Goal: Find specific page/section: Find specific page/section

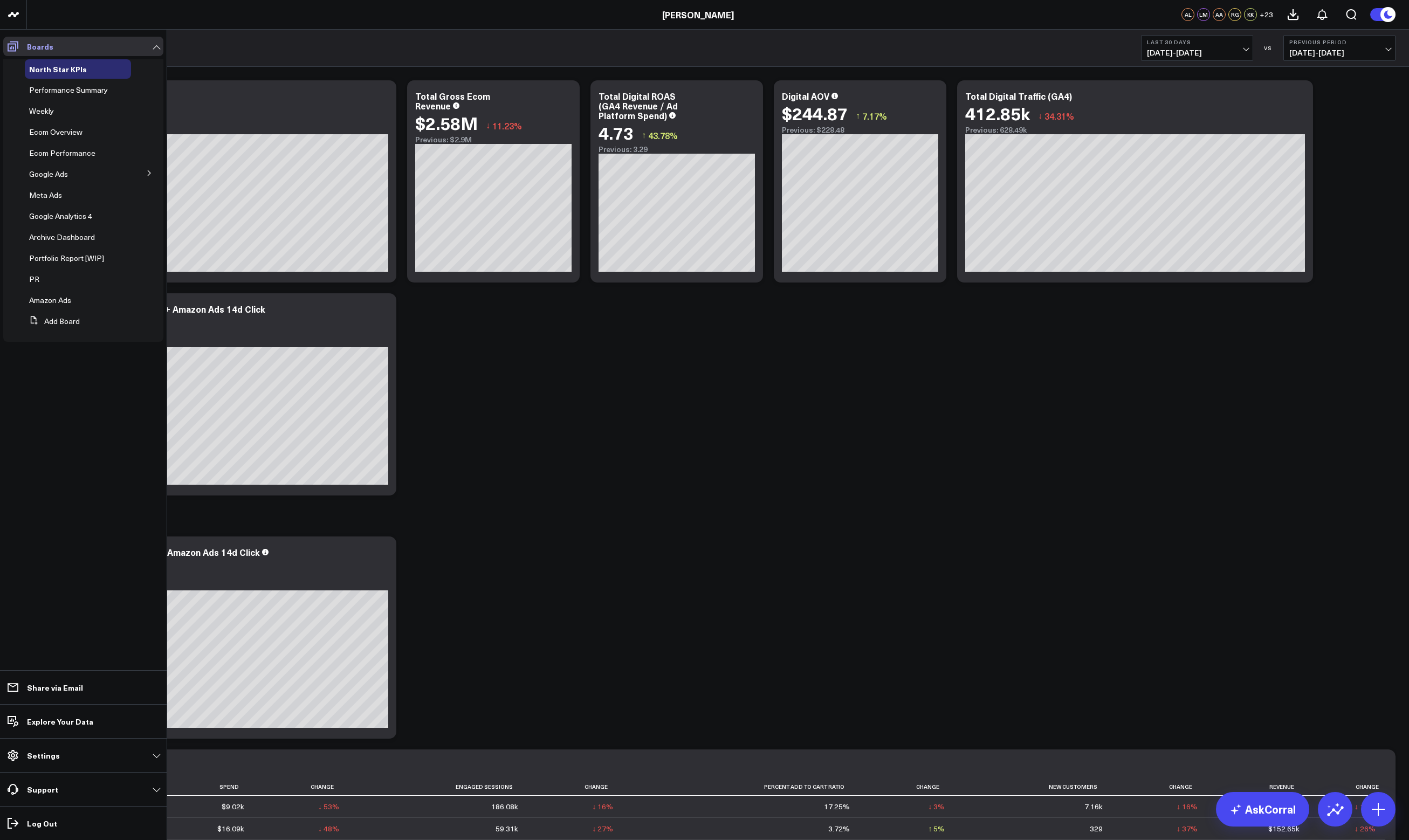
click at [13, 45] on icon at bounding box center [13, 46] width 13 height 13
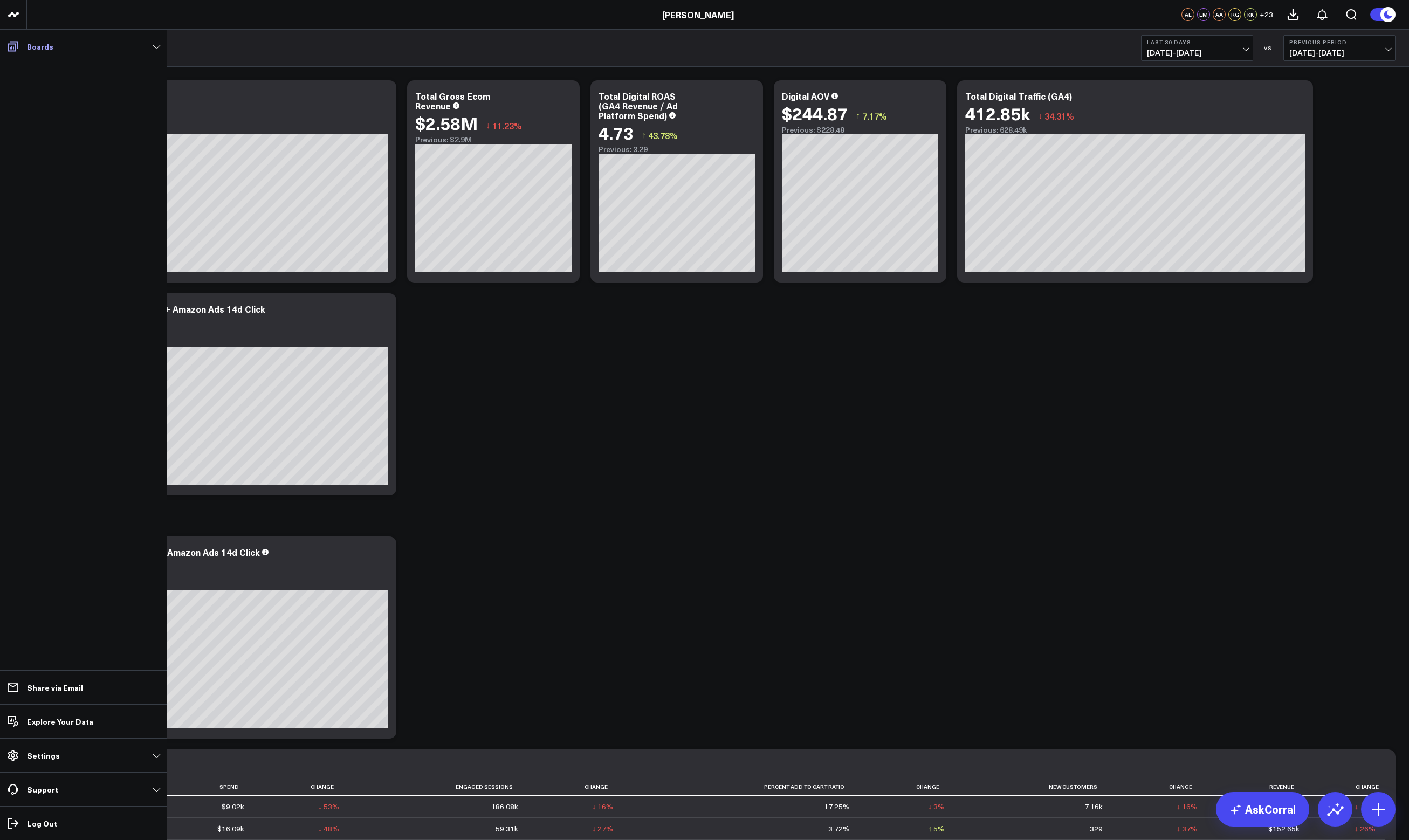
click at [13, 45] on icon at bounding box center [13, 46] width 13 height 13
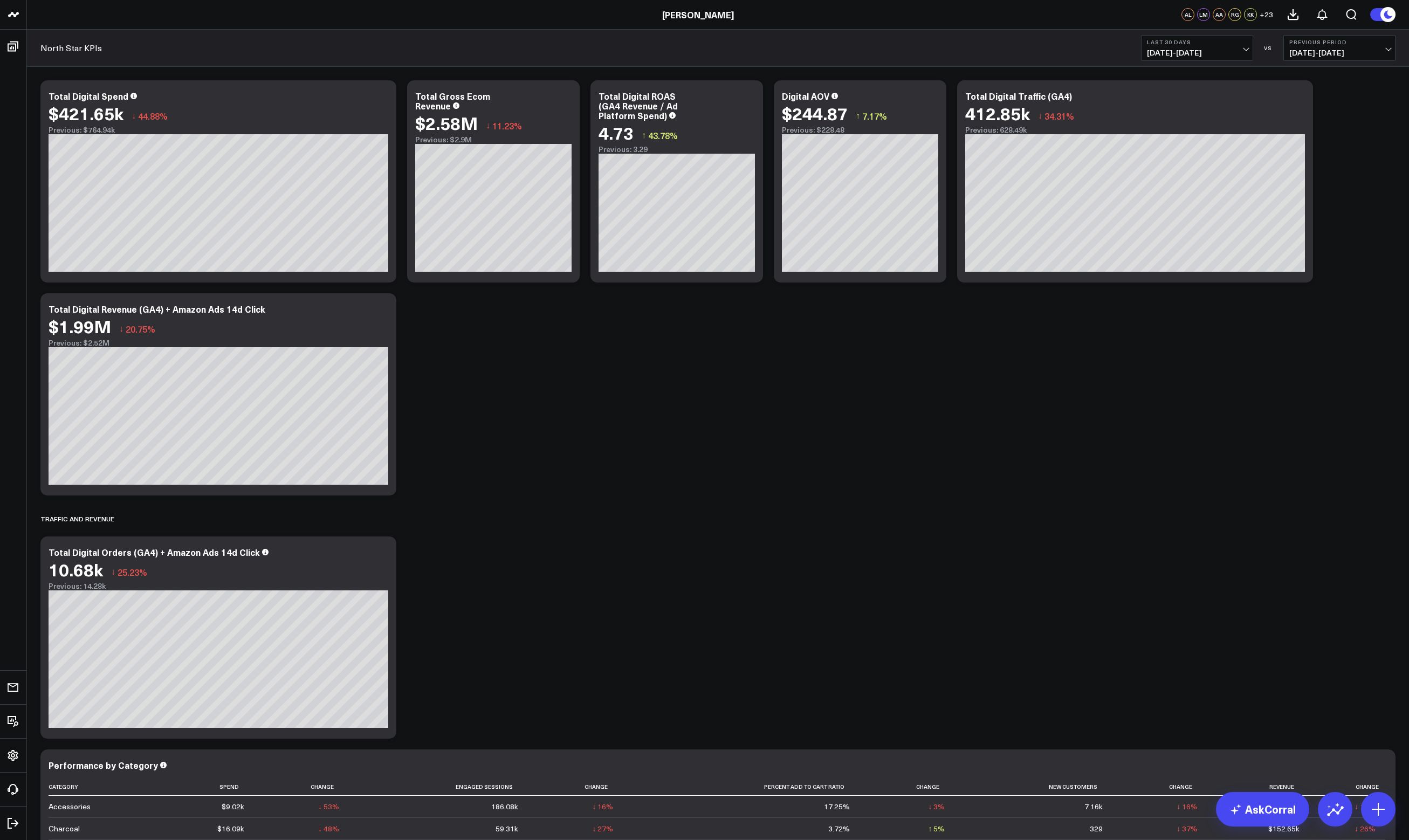
click at [604, 369] on div "Modify via AI Copy link to widget Ask support Remove Create linked copy North S…" at bounding box center [718, 836] width 1366 height 1521
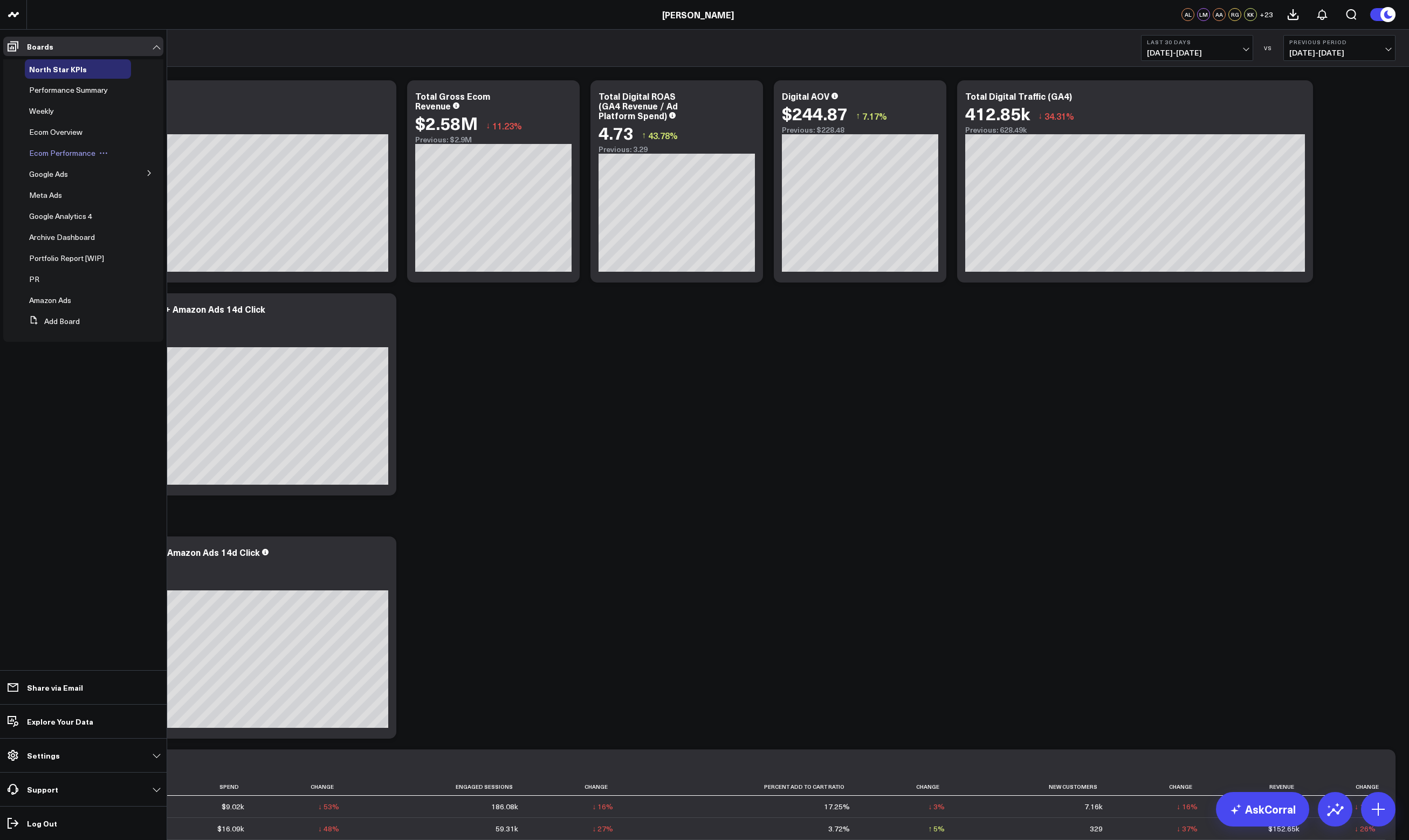
click at [68, 149] on span "Ecom Performance" at bounding box center [63, 153] width 66 height 10
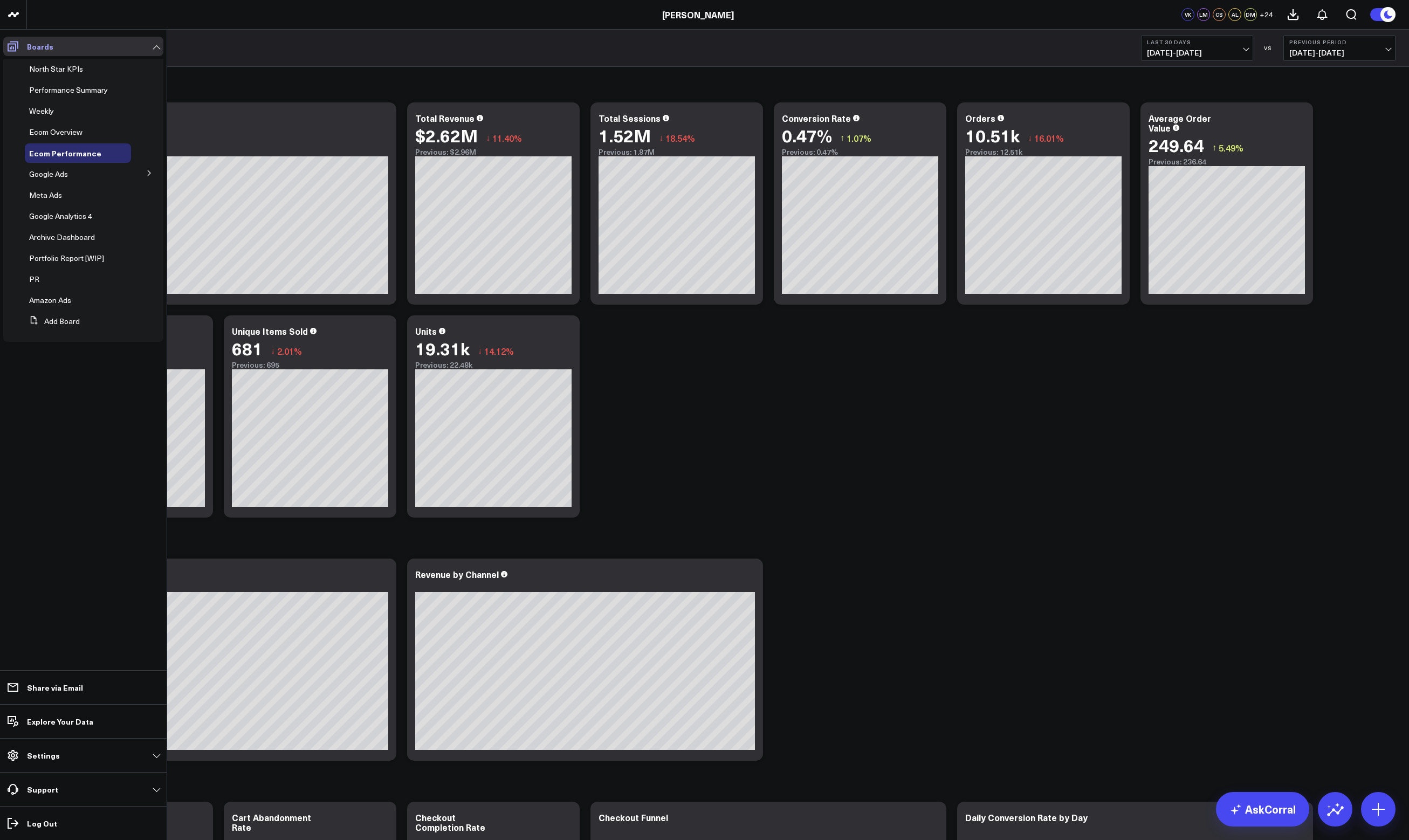
click at [11, 46] on icon at bounding box center [13, 46] width 11 height 10
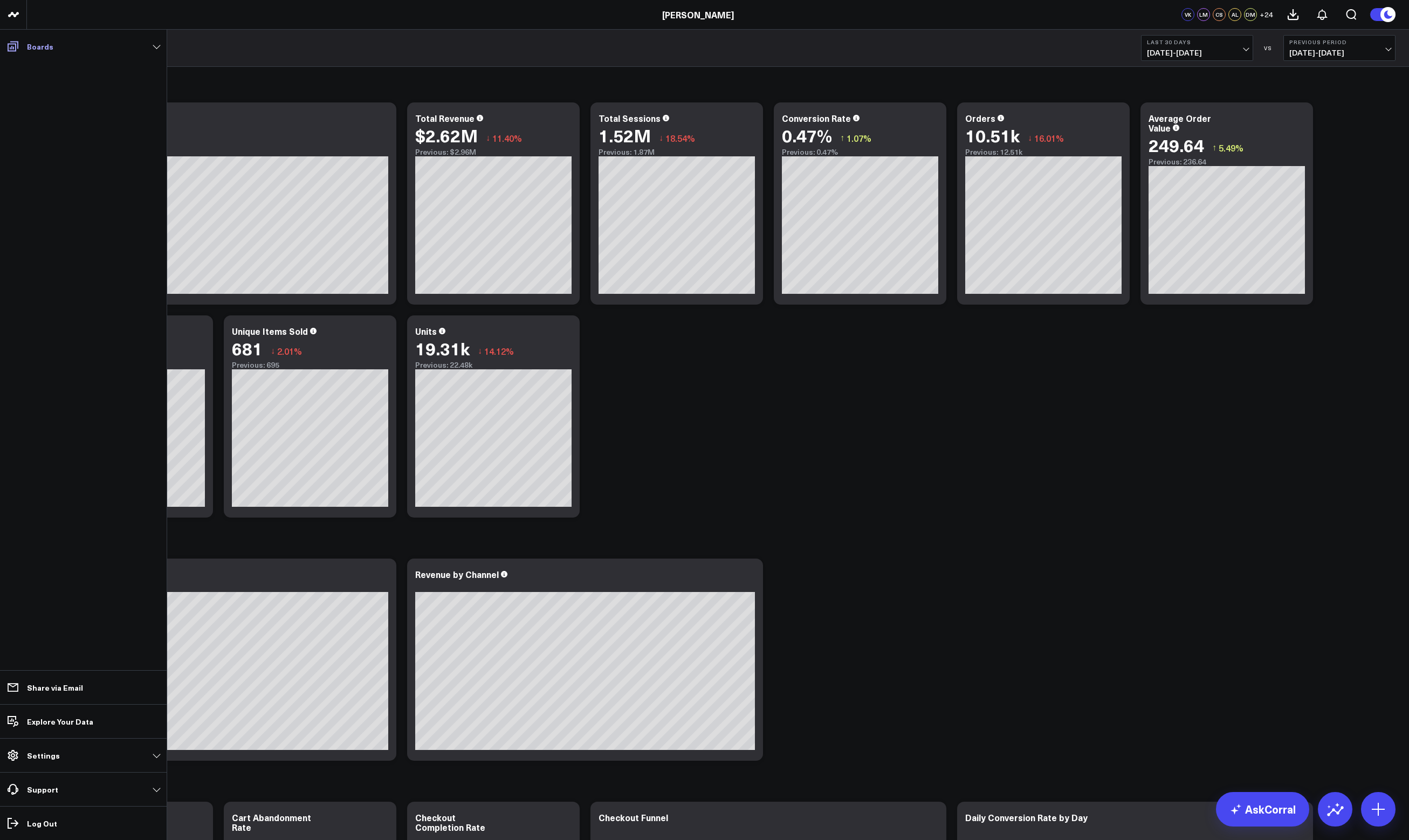
click at [11, 49] on icon at bounding box center [13, 46] width 13 height 13
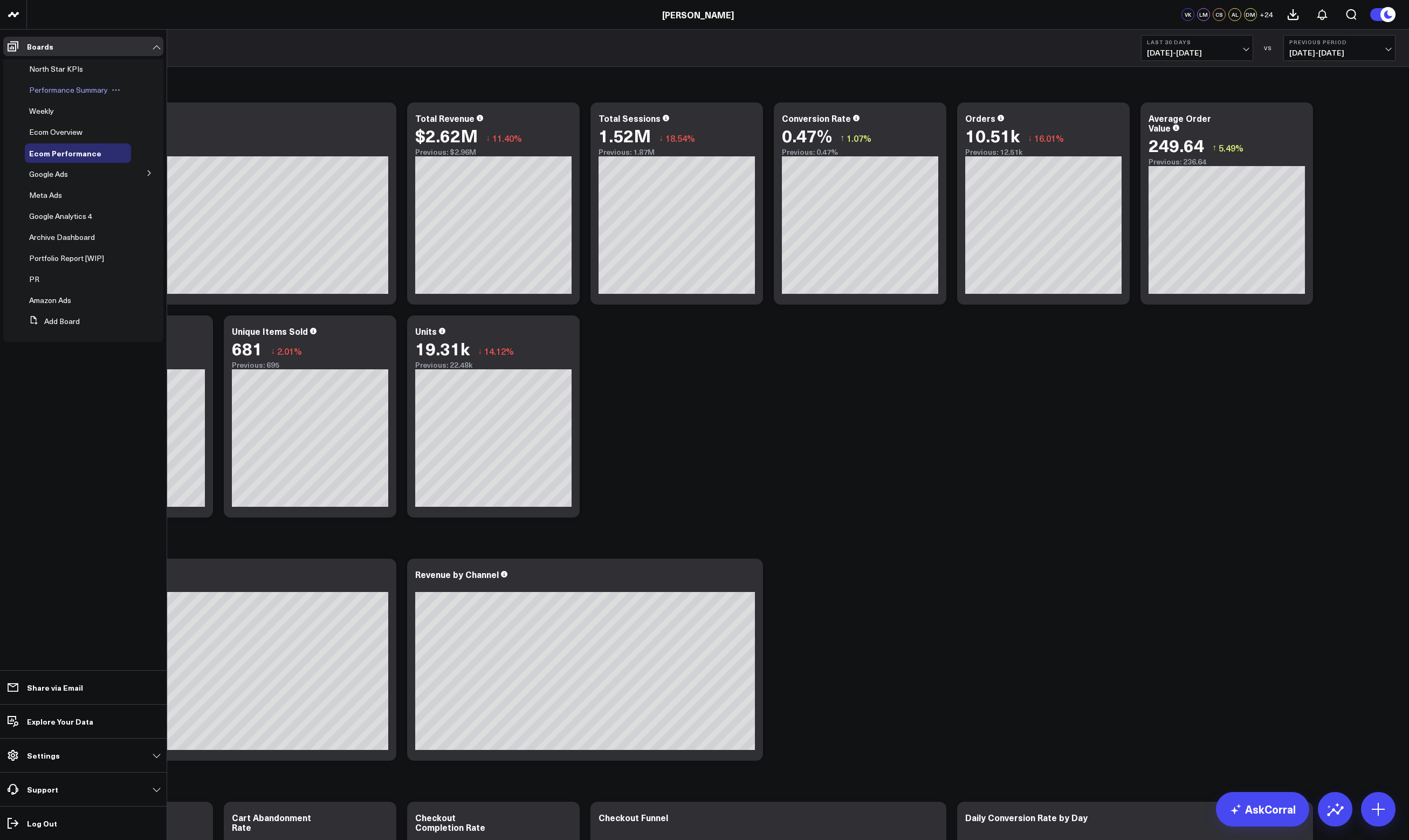
click at [60, 96] on div "Performance Summary" at bounding box center [78, 90] width 106 height 19
click at [61, 90] on span "Performance Summary" at bounding box center [68, 90] width 79 height 10
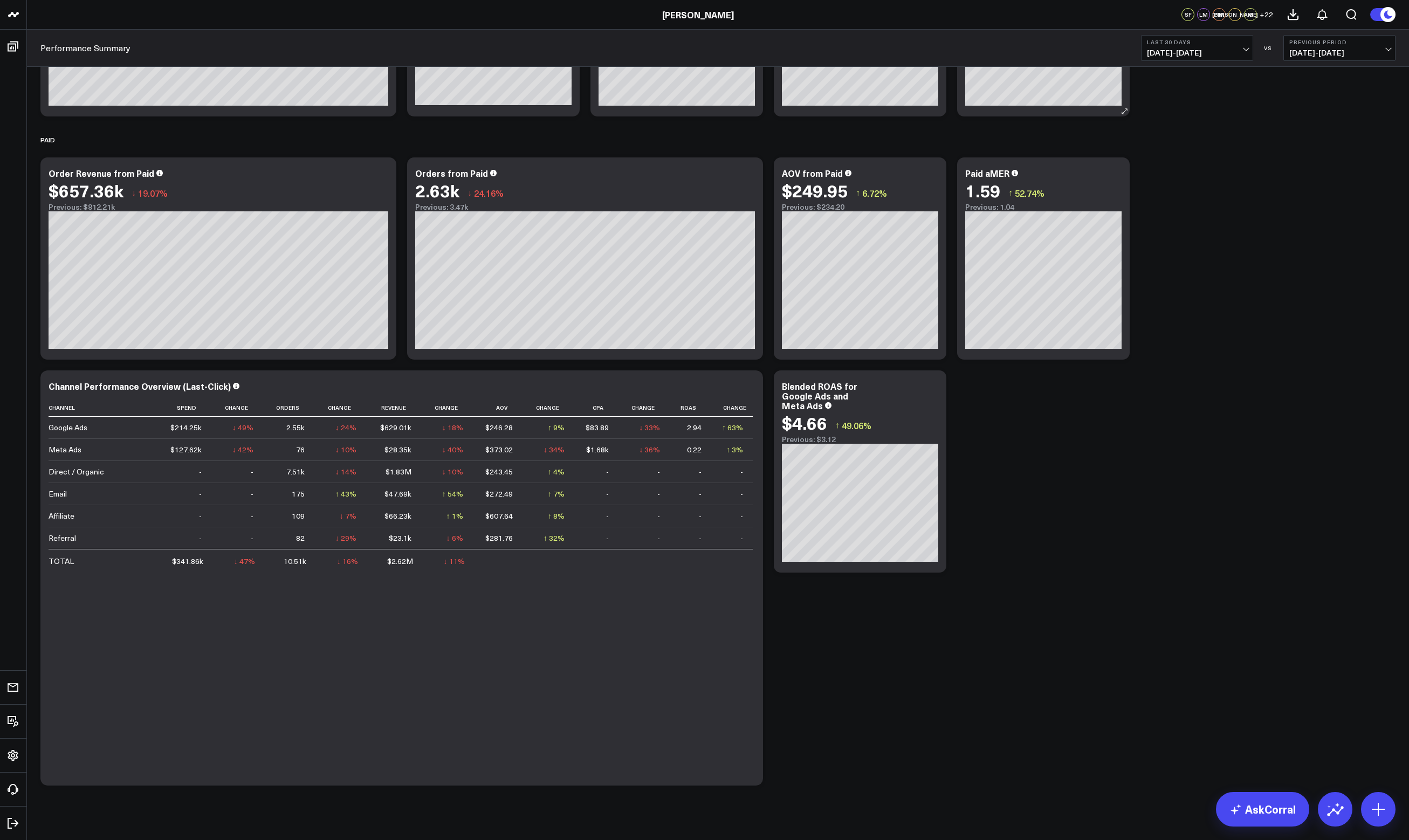
scroll to position [1094, 0]
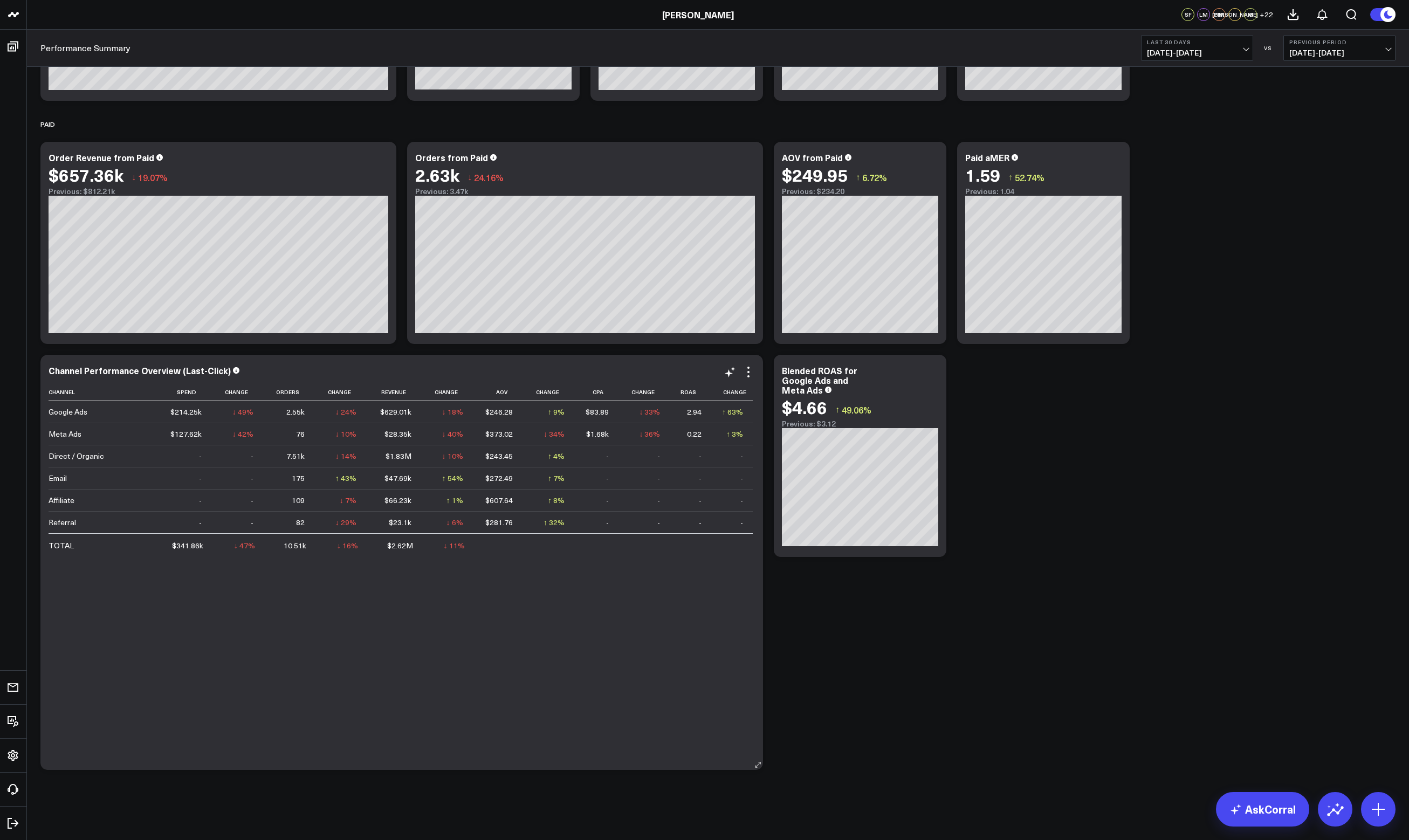
click at [558, 726] on div "Channel Spend Change Orders Change Revenue Change Aov Change Cpa Change Roas Ch…" at bounding box center [402, 571] width 707 height 376
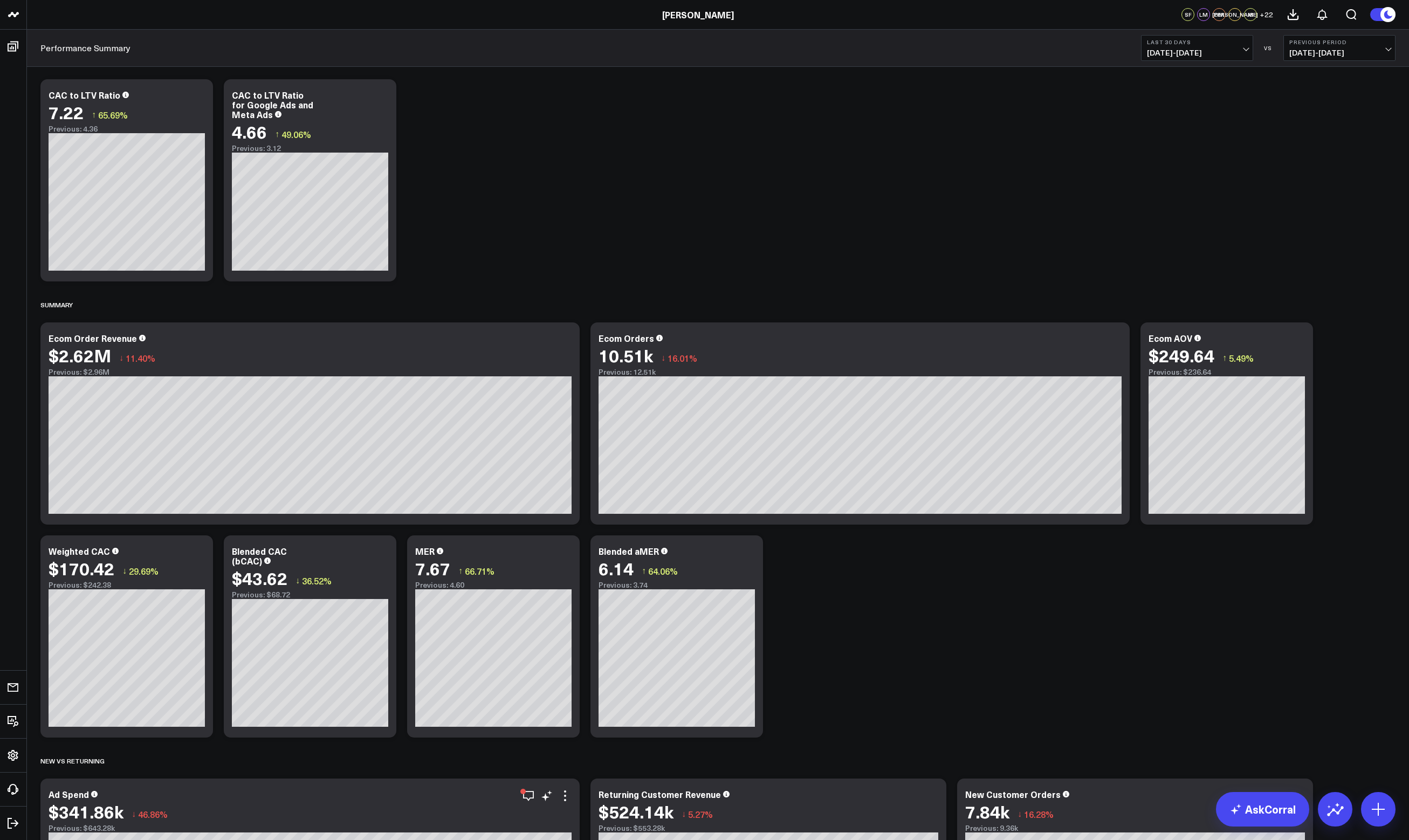
scroll to position [0, 0]
